Goal: Share content: Distribute website content to other platforms or users

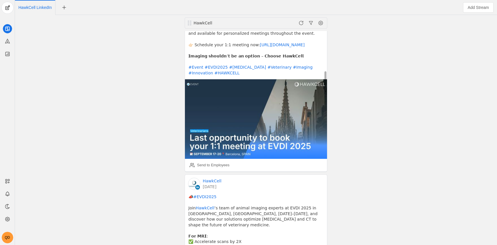
scroll to position [399, 0]
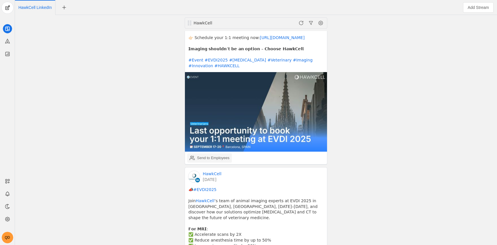
click at [207, 155] on div "Send to Employees" at bounding box center [213, 158] width 32 height 6
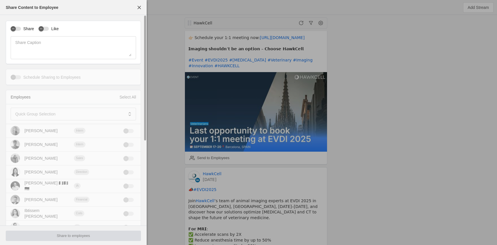
click at [21, 29] on label "Share" at bounding box center [27, 29] width 13 height 6
click at [21, 29] on button "Share" at bounding box center [16, 29] width 10 height 4
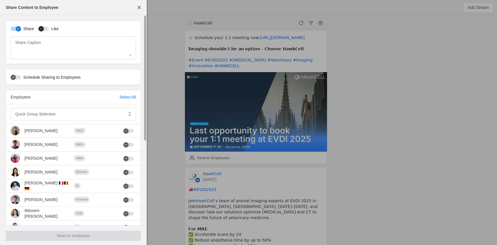
click at [43, 29] on div "button" at bounding box center [41, 28] width 5 height 5
click at [111, 101] on div "Employees Select All" at bounding box center [73, 97] width 134 height 14
click at [126, 97] on div "Select All" at bounding box center [127, 97] width 17 height 6
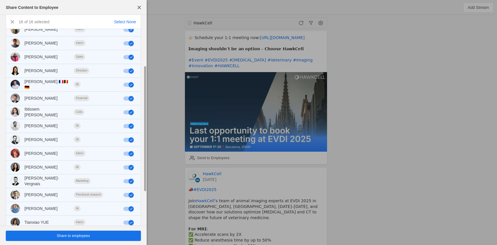
scroll to position [114, 0]
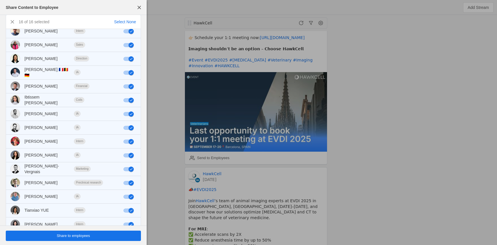
click at [91, 238] on span "undefined" at bounding box center [73, 236] width 135 height 10
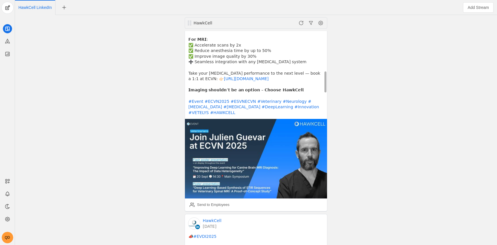
scroll to position [0, 0]
